Goal: Task Accomplishment & Management: Use online tool/utility

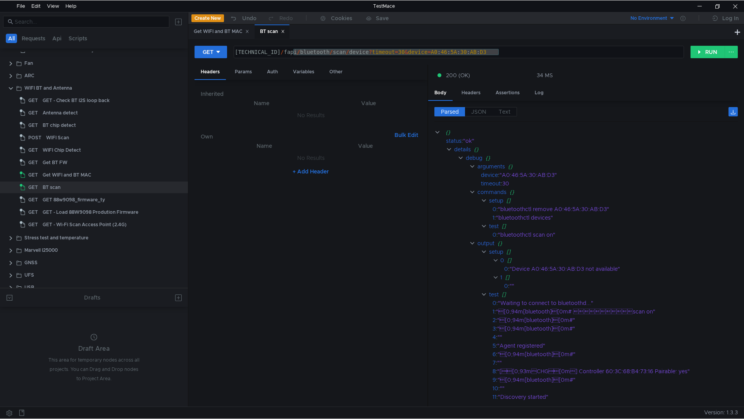
scroll to position [0, 19]
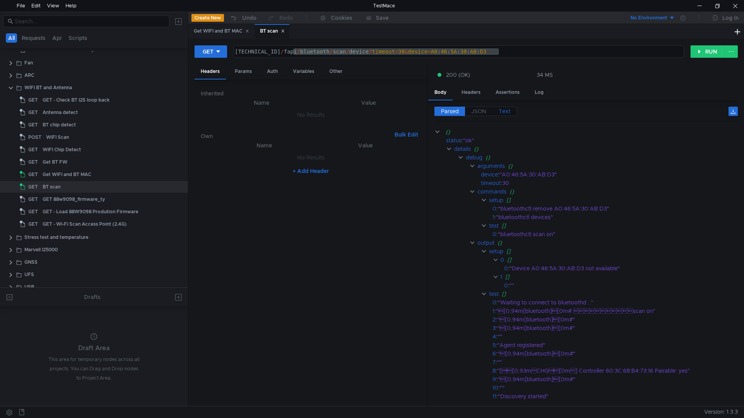
click at [508, 113] on span "Text" at bounding box center [505, 111] width 12 height 7
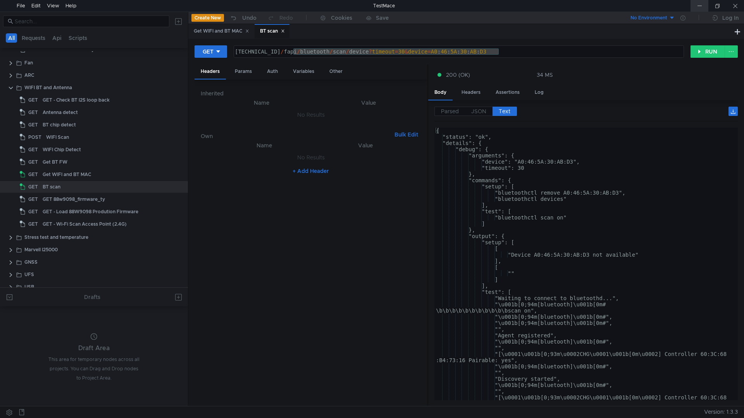
click at [703, 5] on div at bounding box center [700, 6] width 18 height 12
click at [275, 53] on div "160.48.199.99:8080 / fapi / bluetooth / scan / device ? timeout = 30 & device =…" at bounding box center [458, 57] width 450 height 19
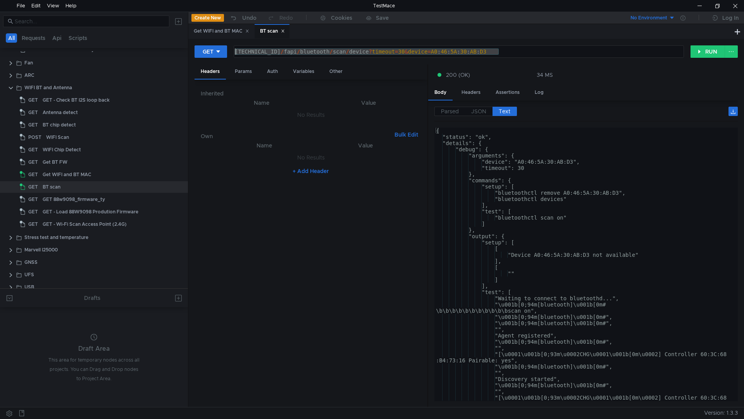
drag, startPoint x: 506, startPoint y: 48, endPoint x: 234, endPoint y: 49, distance: 272.2
click at [234, 49] on div "160.48.199.99:8080/fapi/bluetooth/scan/device?timeout=30&device=A0:46:5A:30:AB:…" at bounding box center [459, 51] width 451 height 12
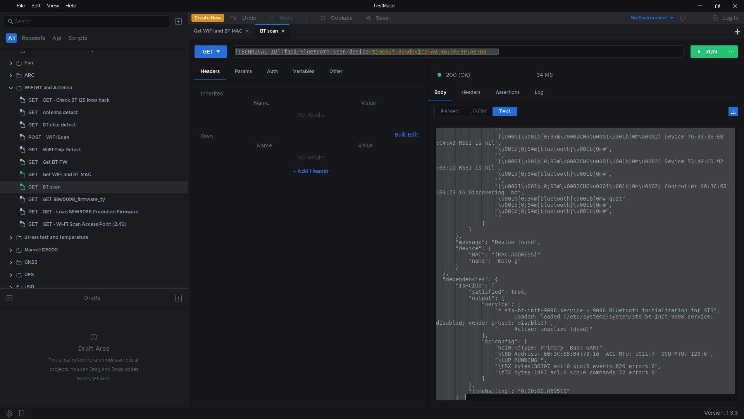
scroll to position [806, 0]
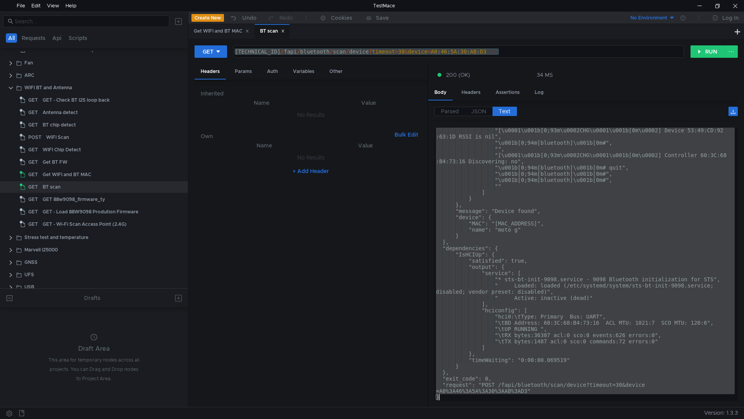
drag, startPoint x: 447, startPoint y: 136, endPoint x: 667, endPoint y: 396, distance: 341.2
click at [667, 396] on div ""[\u0001\u001b[0;93m\u0002CHG\u0001\u001b[0m\u0002] Device 53:49:CD:92 :63:1D R…" at bounding box center [585, 272] width 300 height 291
type textarea ""request": "POST /fapi/bluetooth/scan/device?timeout=30&device=A0%3A46%3A5A%3A3…"
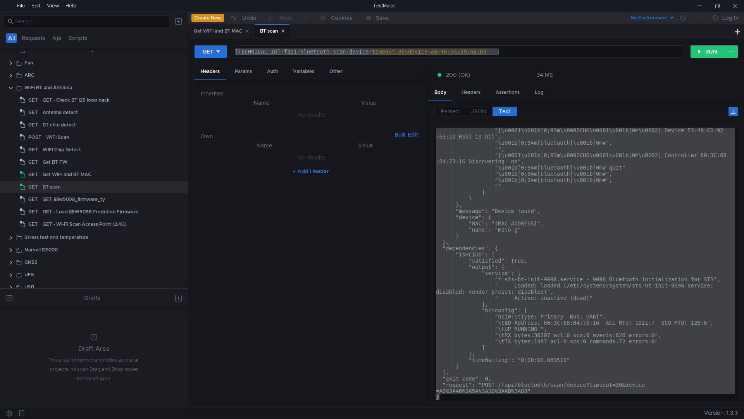
scroll to position [806, 0]
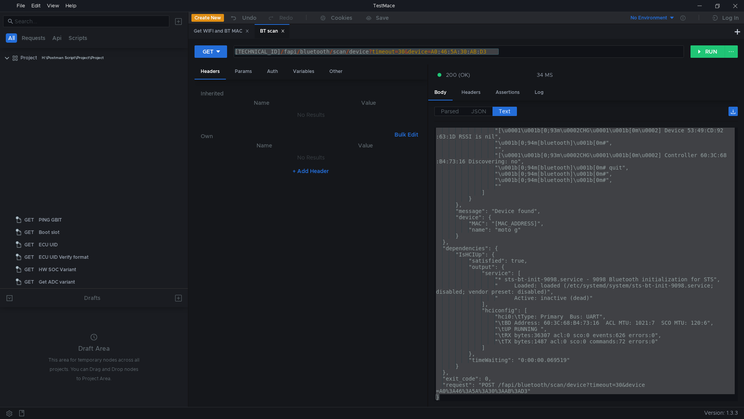
scroll to position [806, 0]
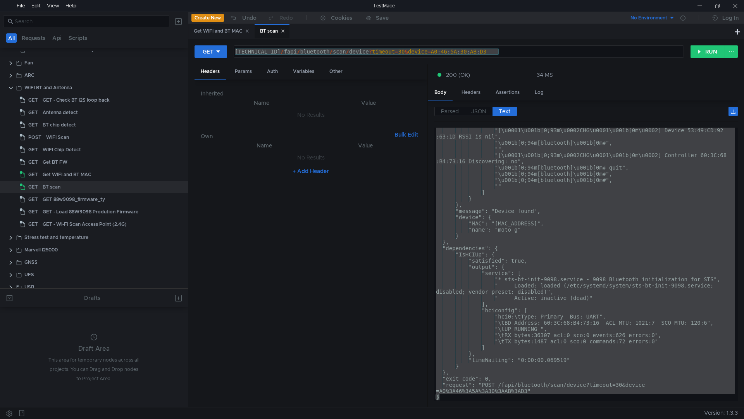
scroll to position [806, 0]
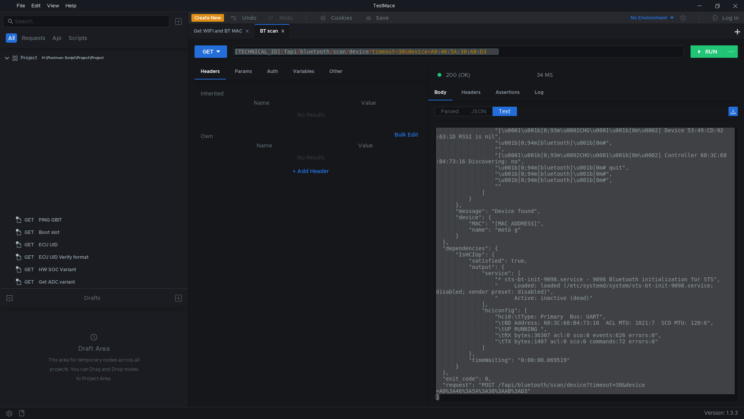
scroll to position [806, 0]
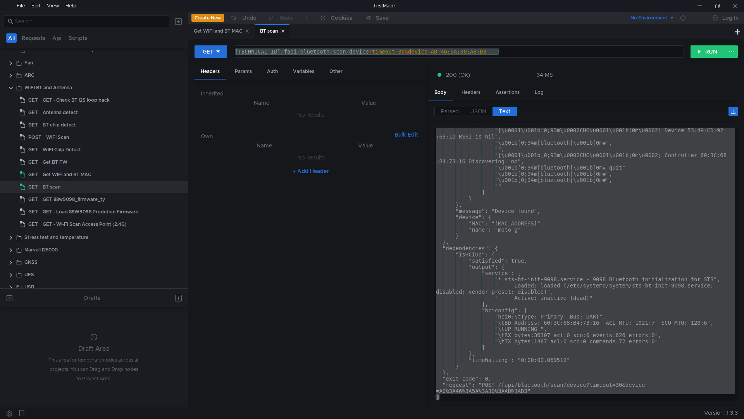
scroll to position [806, 0]
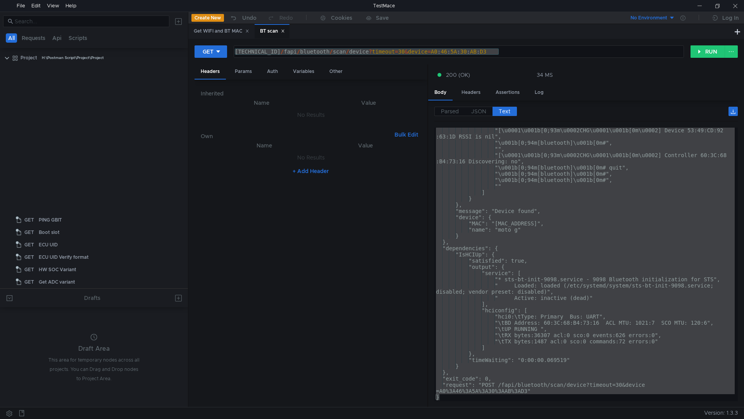
scroll to position [806, 0]
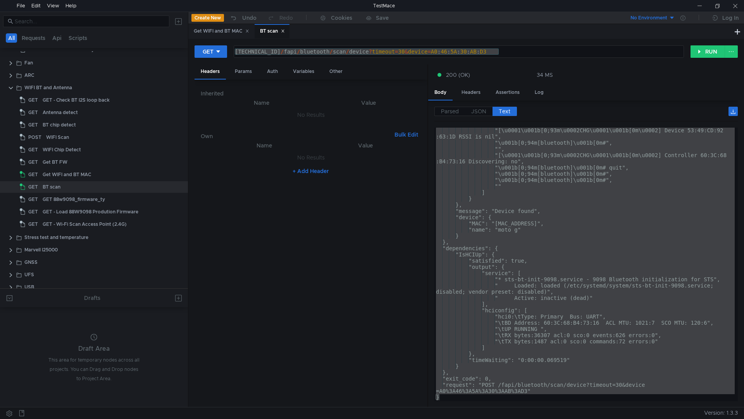
scroll to position [806, 0]
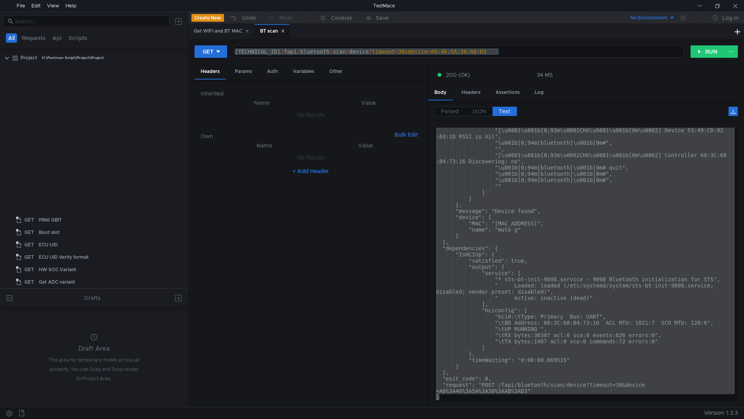
scroll to position [806, 0]
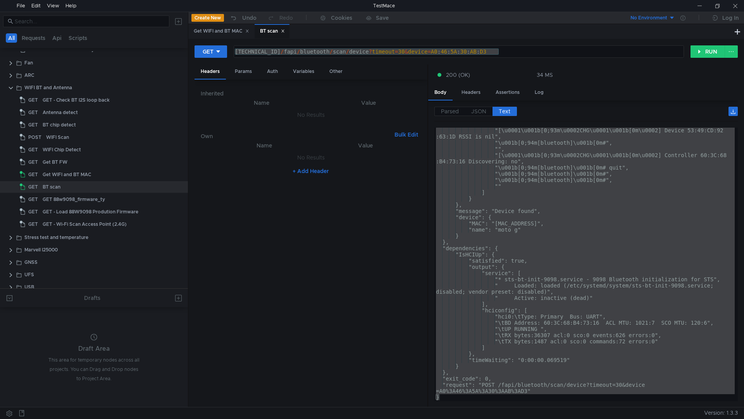
scroll to position [806, 0]
click at [627, 80] on div "200 (OK) 34 MS" at bounding box center [583, 74] width 310 height 21
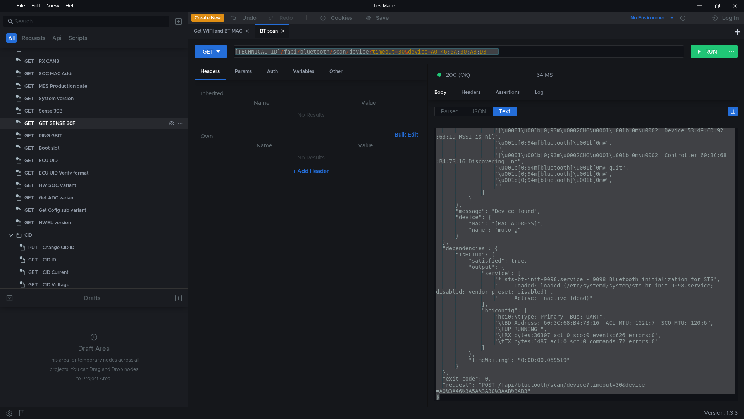
scroll to position [176, 0]
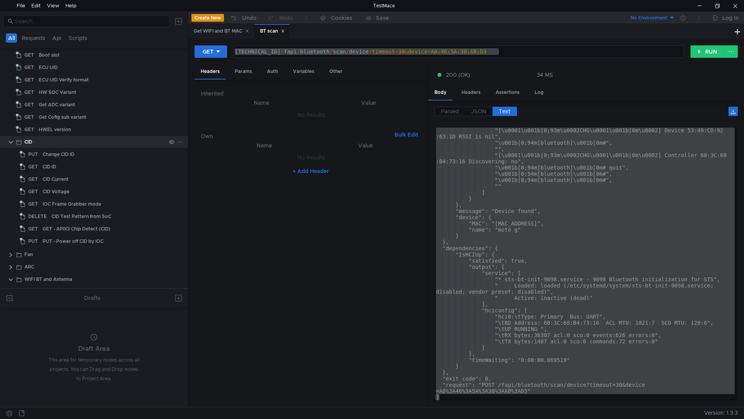
click at [10, 142] on clr-icon at bounding box center [11, 142] width 6 height 6
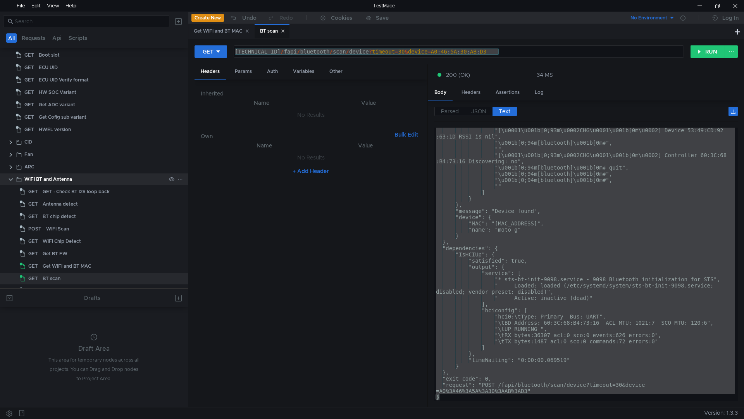
click at [8, 179] on clr-icon at bounding box center [11, 179] width 6 height 6
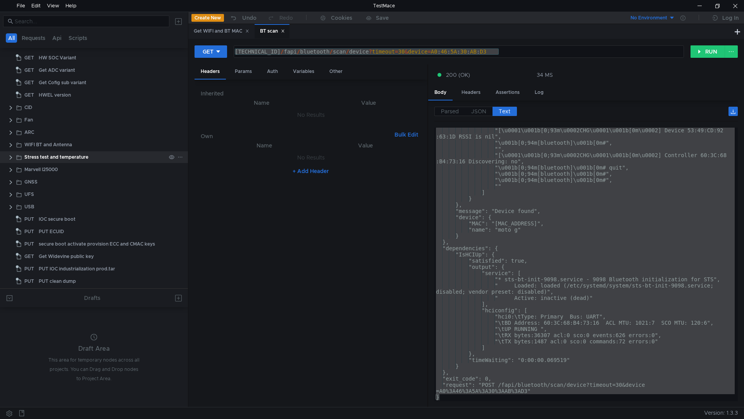
scroll to position [249, 0]
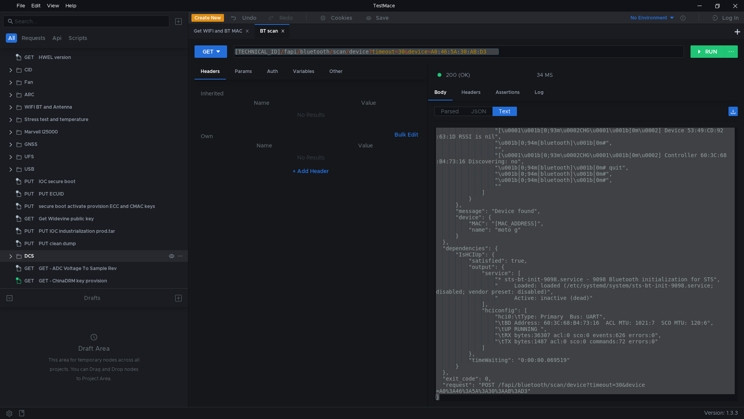
click at [10, 256] on clr-icon at bounding box center [11, 256] width 6 height 6
click at [12, 255] on clr-icon at bounding box center [11, 256] width 6 height 6
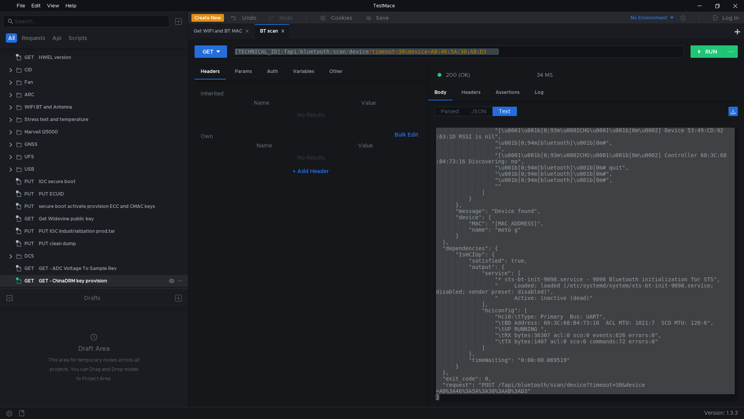
click at [88, 278] on div "GET - ChinaDRM key provision" at bounding box center [73, 281] width 68 height 12
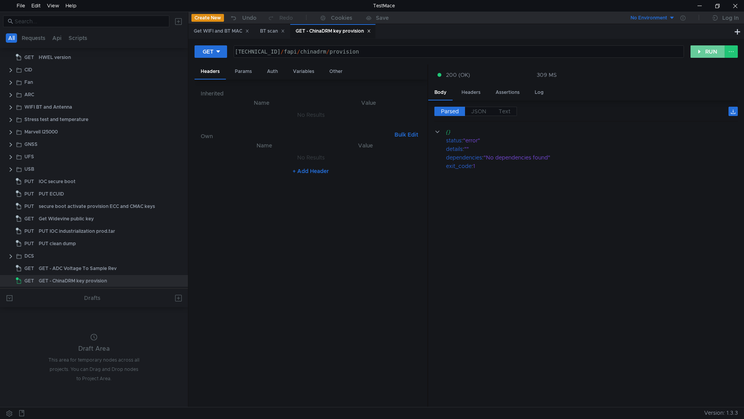
click at [719, 50] on button "RUN" at bounding box center [708, 51] width 35 height 12
click at [506, 202] on cdk-virtual-scroll-viewport "{} status : "Unexpected exception" details {} error : "Exception('Could not fin…" at bounding box center [587, 264] width 304 height 273
click at [711, 57] on button "RUN" at bounding box center [708, 51] width 35 height 12
click at [218, 51] on icon at bounding box center [218, 51] width 4 height 2
click at [223, 48] on div at bounding box center [372, 209] width 744 height 419
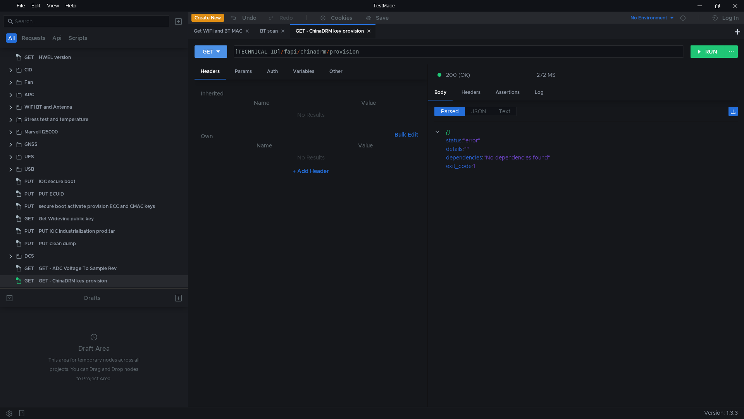
click at [223, 48] on button "GET" at bounding box center [211, 51] width 33 height 12
click at [203, 92] on li "PUT" at bounding box center [212, 92] width 34 height 12
click at [713, 51] on button "RUN" at bounding box center [708, 51] width 35 height 12
click at [226, 49] on button "PUT" at bounding box center [211, 51] width 33 height 12
click at [205, 64] on li "GET" at bounding box center [212, 68] width 34 height 12
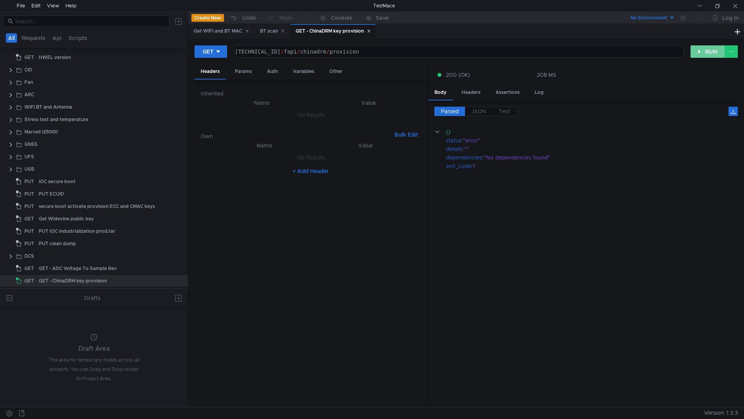
drag, startPoint x: 714, startPoint y: 48, endPoint x: 708, endPoint y: 53, distance: 8.0
click at [714, 48] on button "RUN" at bounding box center [708, 51] width 35 height 12
click at [506, 111] on span "Text" at bounding box center [505, 111] width 12 height 7
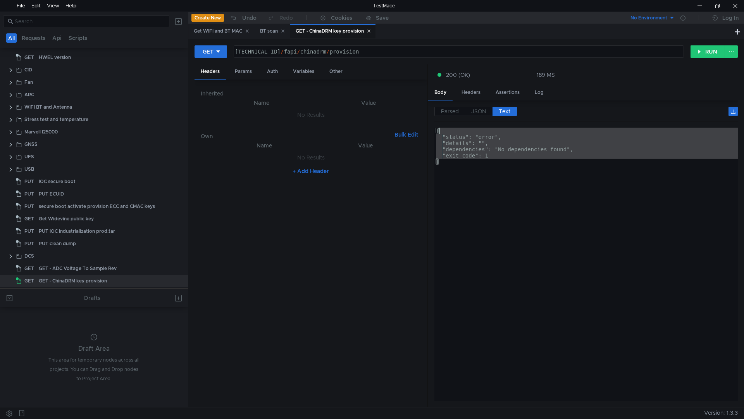
drag, startPoint x: 504, startPoint y: 158, endPoint x: 443, endPoint y: 134, distance: 66.0
click at [443, 134] on div "{ "status": "error", "details": "", "dependencies": "No dependencies found", "e…" at bounding box center [587, 271] width 304 height 286
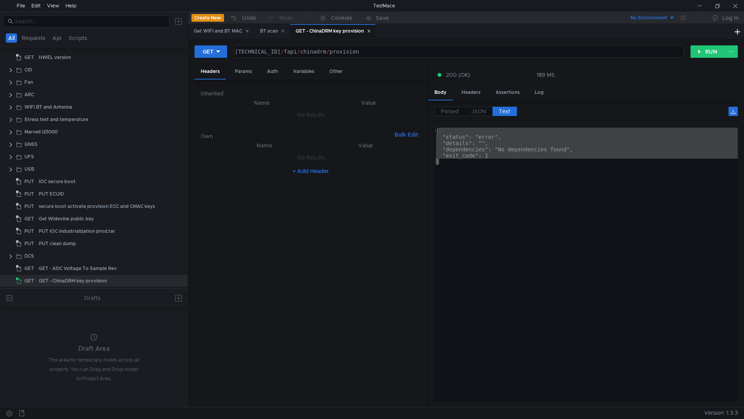
click at [672, 283] on div "{ "status": "error", "details": "", "dependencies": "No dependencies found", "e…" at bounding box center [587, 264] width 304 height 273
type textarea "}"
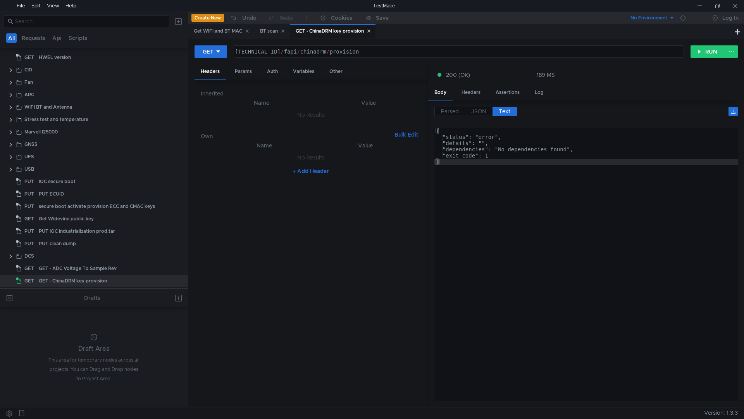
click at [628, 286] on div "{ "status": "error", "details": "", "dependencies": "No dependencies found", "e…" at bounding box center [587, 271] width 304 height 286
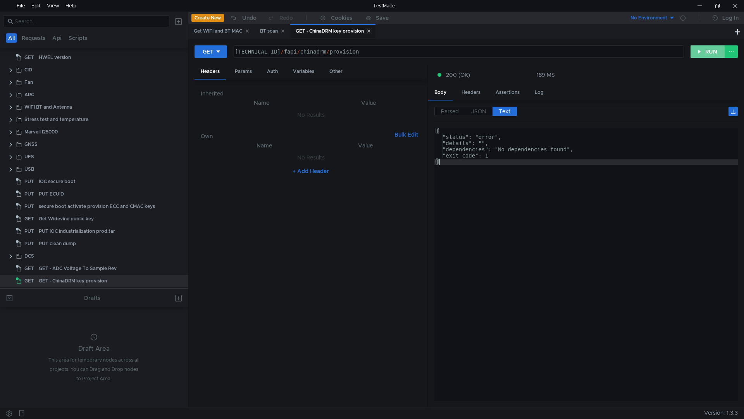
click at [709, 53] on button "RUN" at bounding box center [708, 51] width 35 height 12
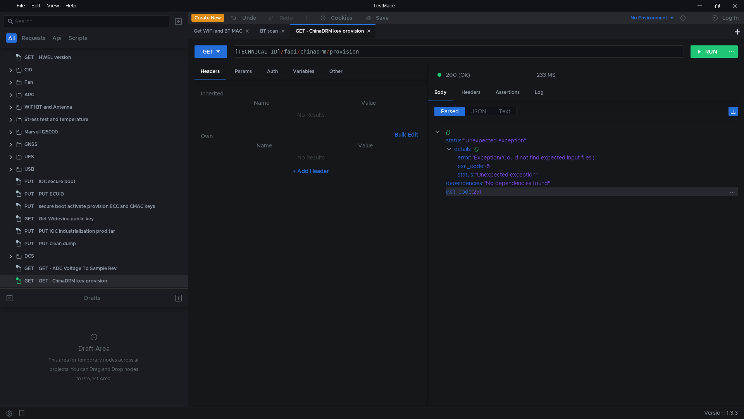
drag, startPoint x: 499, startPoint y: 196, endPoint x: 479, endPoint y: 188, distance: 21.2
click at [477, 195] on cdk-virtual-scroll-viewport "{} status : "Unexpected exception" details {} error : "Exception('Could not fin…" at bounding box center [587, 264] width 304 height 273
click at [506, 110] on span "Text" at bounding box center [505, 111] width 12 height 7
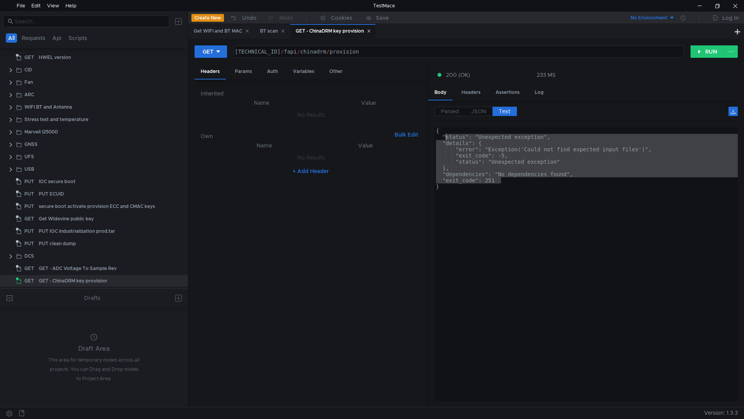
drag, startPoint x: 518, startPoint y: 183, endPoint x: 445, endPoint y: 136, distance: 86.8
click at [445, 136] on div "{ "status": "Unexpected exception", "details": { "error": "Exception('Could not…" at bounding box center [587, 271] width 304 height 286
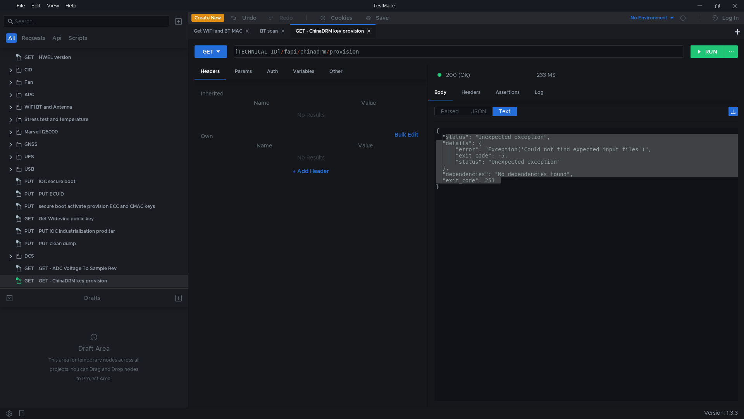
click at [695, 273] on div "{ "status": "Unexpected exception", "details": { "error": "Exception('Could not…" at bounding box center [587, 271] width 304 height 286
type textarea "}"
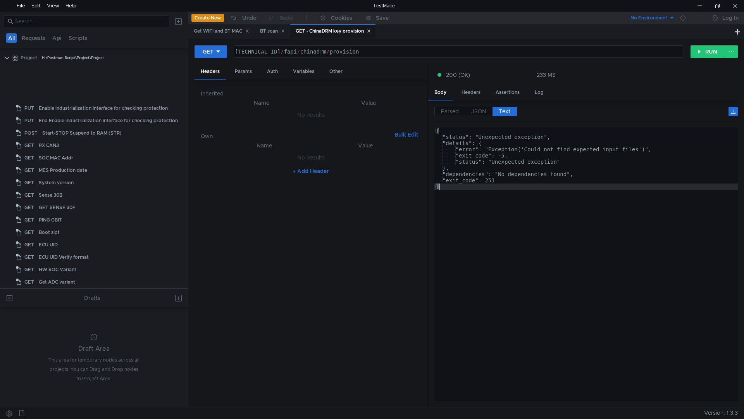
scroll to position [249, 0]
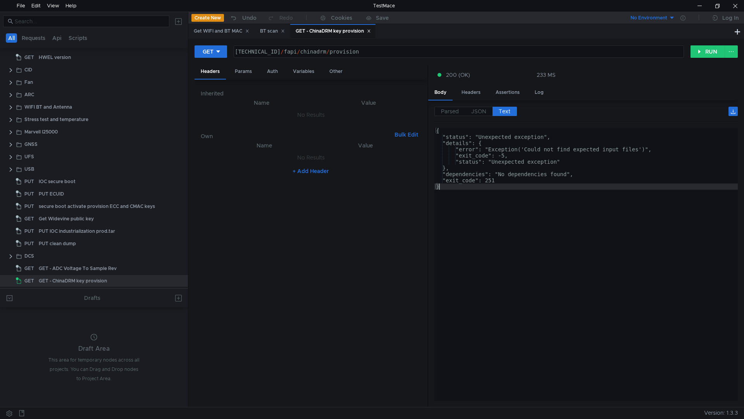
click at [237, 51] on div "[TECHNICAL_ID] / fapi / chinadrm / provision" at bounding box center [458, 57] width 450 height 19
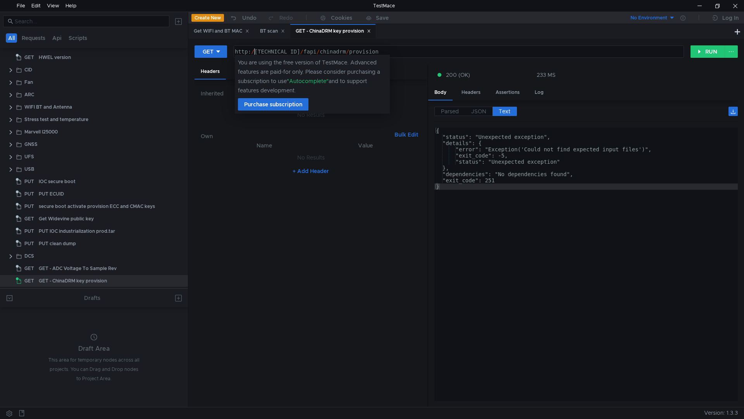
scroll to position [0, 2]
click at [372, 259] on nz-table "Name Value No Results + Add Header" at bounding box center [311, 271] width 221 height 260
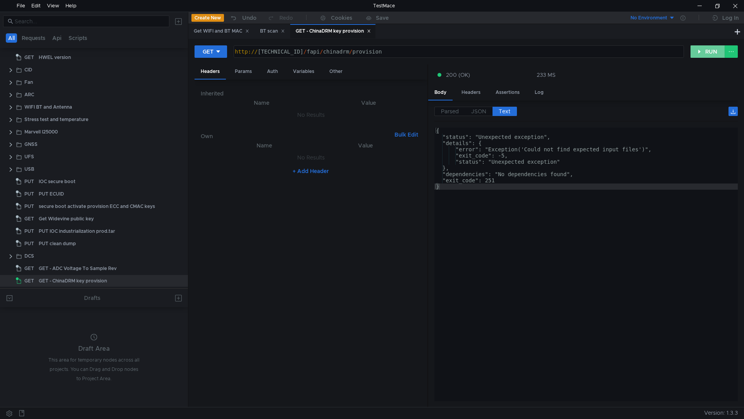
click at [703, 49] on button "RUN" at bounding box center [708, 51] width 35 height 12
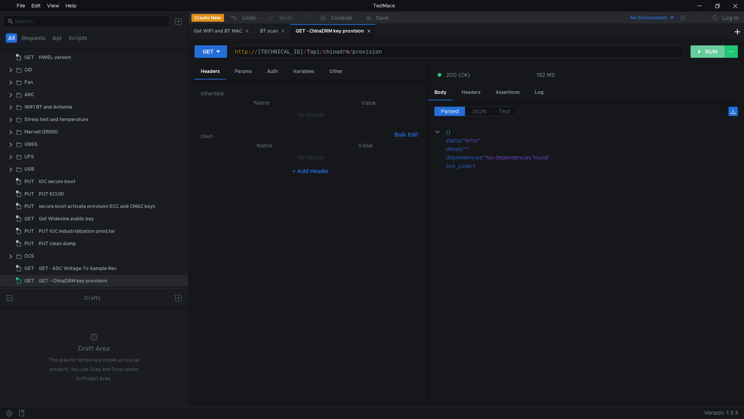
click at [710, 50] on button "RUN" at bounding box center [708, 51] width 35 height 12
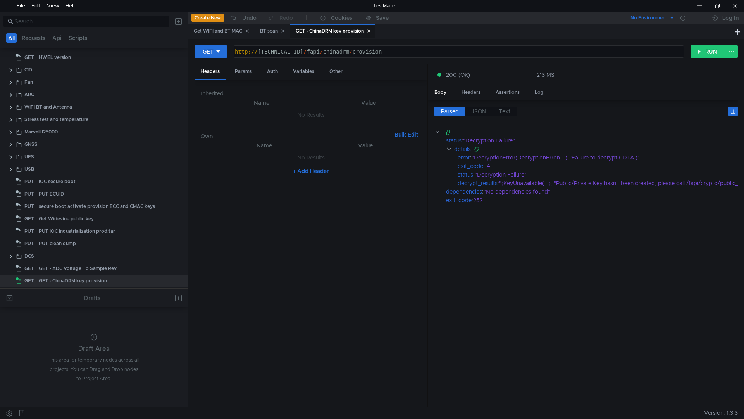
click at [615, 400] on div "Parsed JSON Text {} status : "Decryption Failure" details {} error : "Decryptio…" at bounding box center [583, 253] width 310 height 307
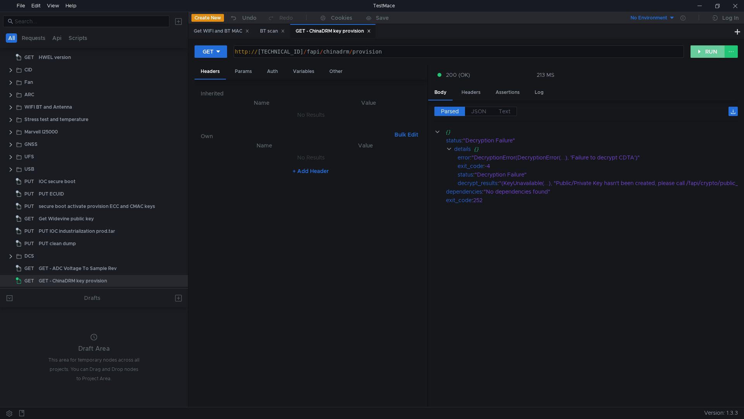
click at [701, 52] on button "RUN" at bounding box center [708, 51] width 35 height 12
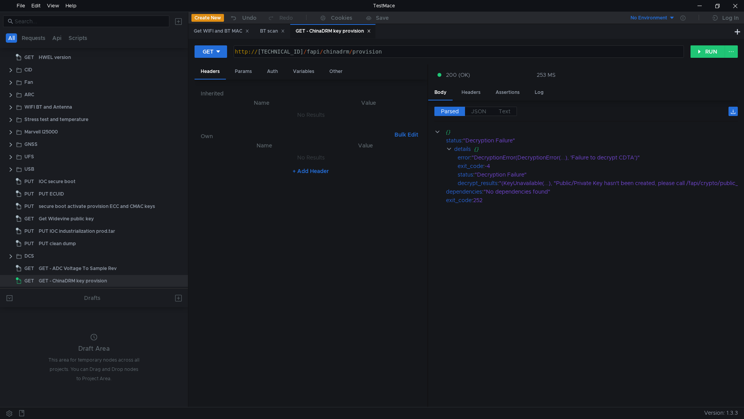
drag, startPoint x: 482, startPoint y: 397, endPoint x: 592, endPoint y: 399, distance: 110.9
click at [592, 399] on cdk-virtual-scroll-viewport "{} status : "Decryption Failure" details {} error : "DecryptionError(Decryption…" at bounding box center [587, 264] width 304 height 273
click at [432, 54] on div "http:// 160.48.199.99:8080 / fapi / chinadrm / provision" at bounding box center [458, 57] width 450 height 19
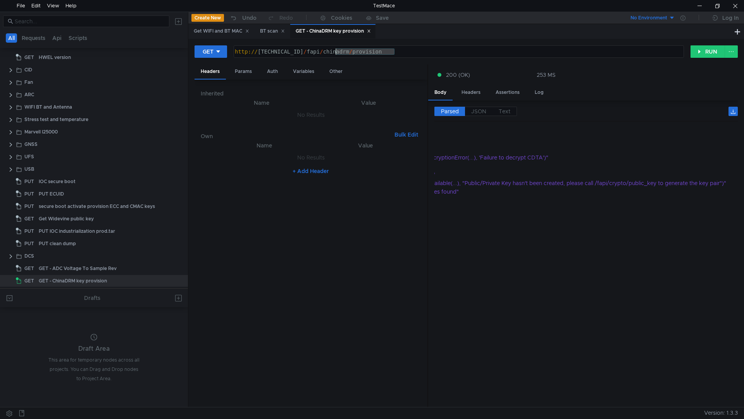
drag, startPoint x: 426, startPoint y: 52, endPoint x: 337, endPoint y: 56, distance: 88.9
click at [337, 56] on div "http:// 160.48.199.99:8080 / fapi / chinadrm / provision" at bounding box center [458, 57] width 450 height 19
type textarea "[URL][TECHNICAL_ID]"
click at [703, 50] on button "RUN" at bounding box center [708, 51] width 35 height 12
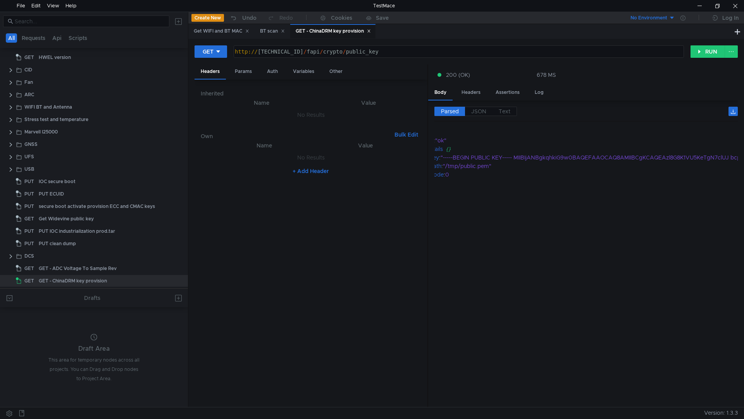
scroll to position [0, 5]
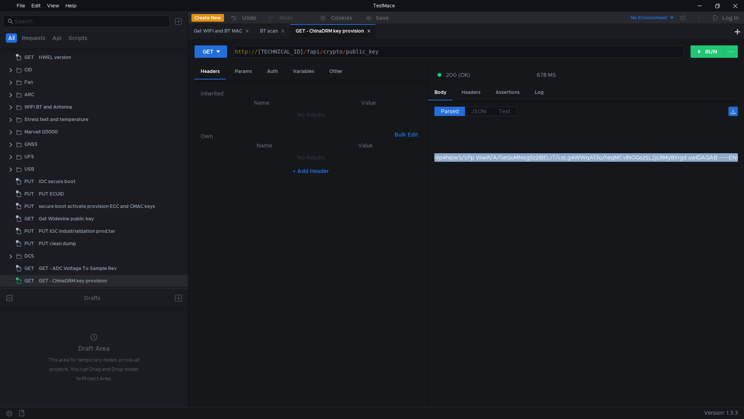
scroll to position [0, 1173]
drag, startPoint x: 469, startPoint y: 157, endPoint x: 744, endPoint y: 156, distance: 274.9
click at [744, 156] on div "GET http://160.48.199.99:8080/fapi/crypto/public_key http:// 160.48.199.99:8080…" at bounding box center [466, 223] width 556 height 368
drag, startPoint x: 704, startPoint y: 156, endPoint x: 544, endPoint y: 155, distance: 160.9
click at [490, 158] on div ""-----BEGIN PUBLIC KEY----- MIIBIjANBgkqhkiG9w0BAQEFAAOCAQ8AMIIBCgKCAQEAzl8G8K1…" at bounding box center [11, 157] width 1430 height 9
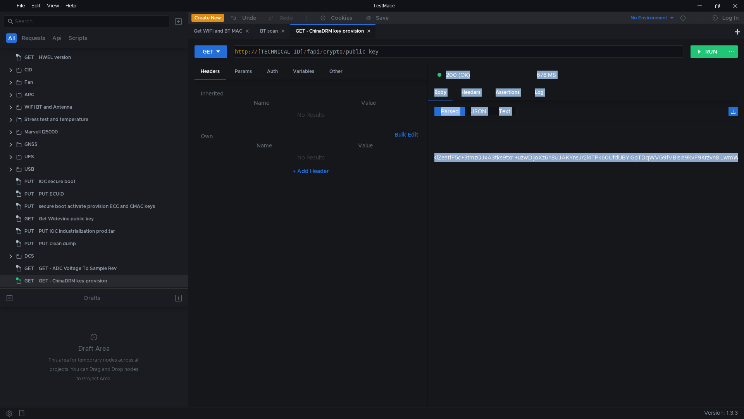
scroll to position [0, 0]
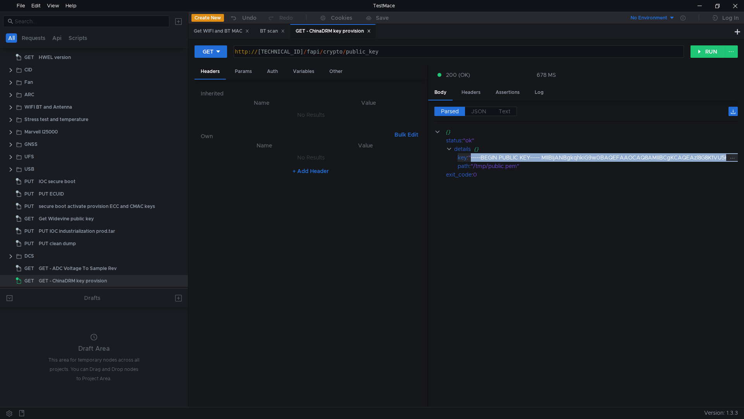
drag, startPoint x: 723, startPoint y: 157, endPoint x: 472, endPoint y: 158, distance: 251.2
copy div "-----BEGIN PUBLIC KEY----- MIIBIjANBgkqhkiG9w0BAQEFAAOCAQ8AMIIBCgKCAQEAzl8G8K1V…"
click at [599, 294] on cdk-virtual-scroll-viewport "{} status : "ok" details {} key : "-----BEGIN PUBLIC KEY----- MIIBIjANBgkqhkiG9…" at bounding box center [587, 264] width 304 height 273
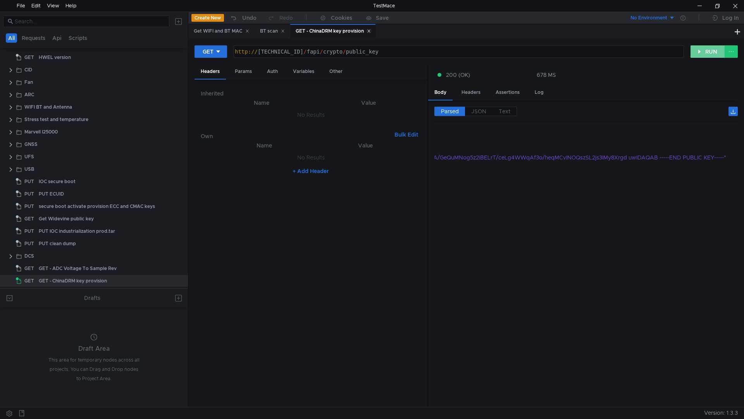
click at [706, 53] on button "RUN" at bounding box center [708, 51] width 35 height 12
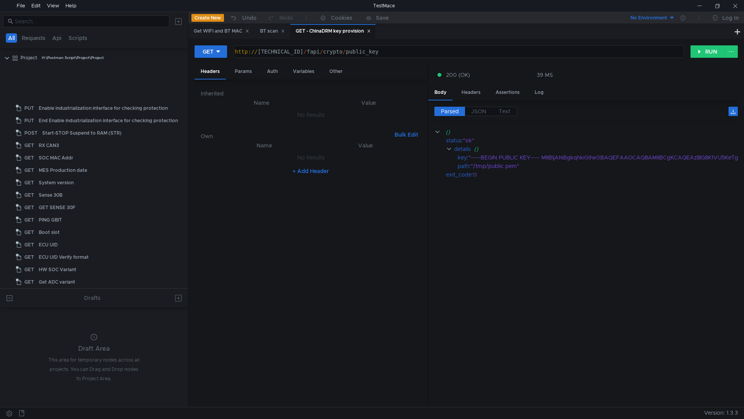
scroll to position [0, 11]
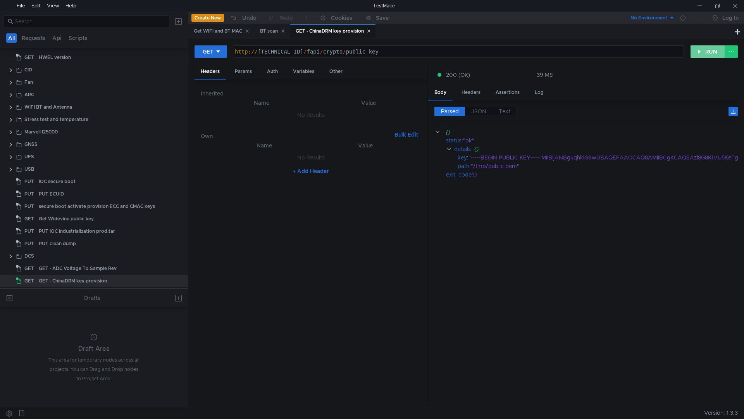
click at [708, 50] on button "RUN" at bounding box center [708, 51] width 35 height 12
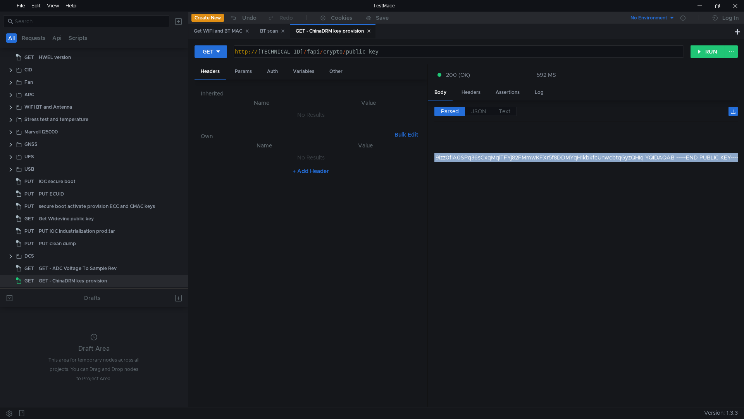
scroll to position [0, 1221]
drag, startPoint x: 473, startPoint y: 156, endPoint x: 725, endPoint y: 156, distance: 251.6
copy div "-----BEGIN PUBLIC KEY----- MIIBIjANBgkqhkiG9w0BAQEFAAOCAQ8AMIIBCgKCAQEAm/rJwGHZ…"
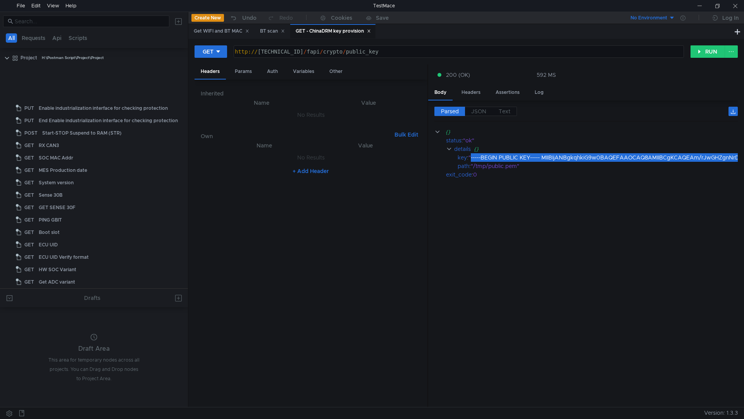
scroll to position [0, 1221]
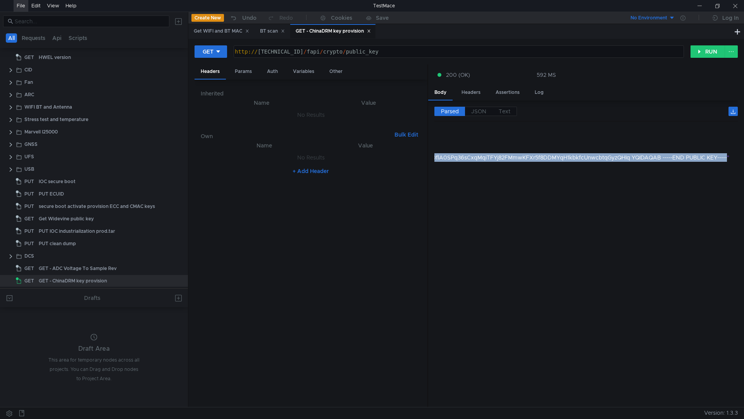
click at [21, 6] on div "File" at bounding box center [21, 6] width 9 height 12
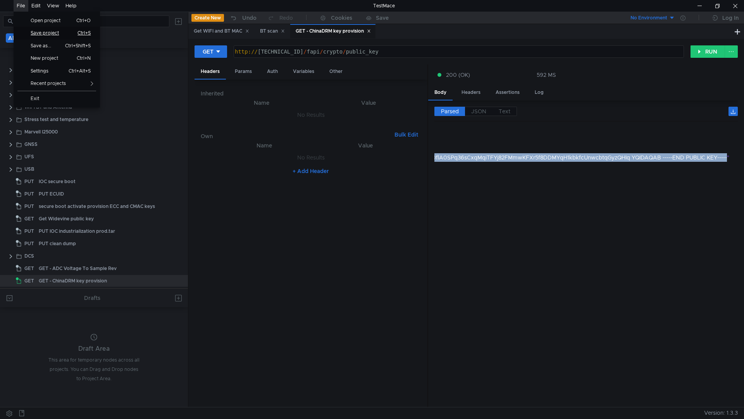
click at [39, 31] on span "Save project" at bounding box center [48, 33] width 44 height 5
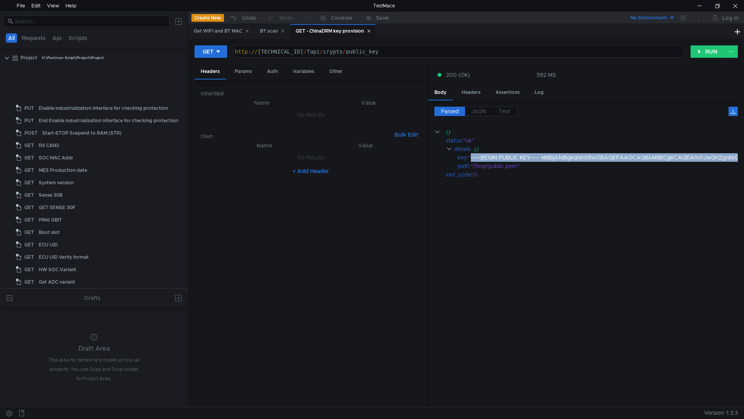
scroll to position [0, 1221]
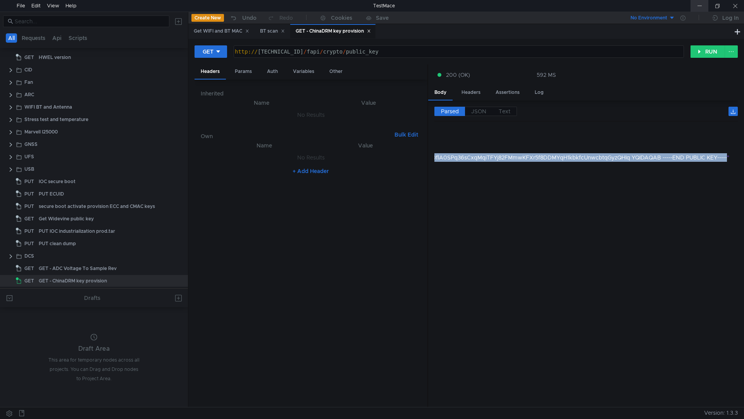
click at [699, 3] on div at bounding box center [700, 6] width 18 height 12
